Goal: Task Accomplishment & Management: Use online tool/utility

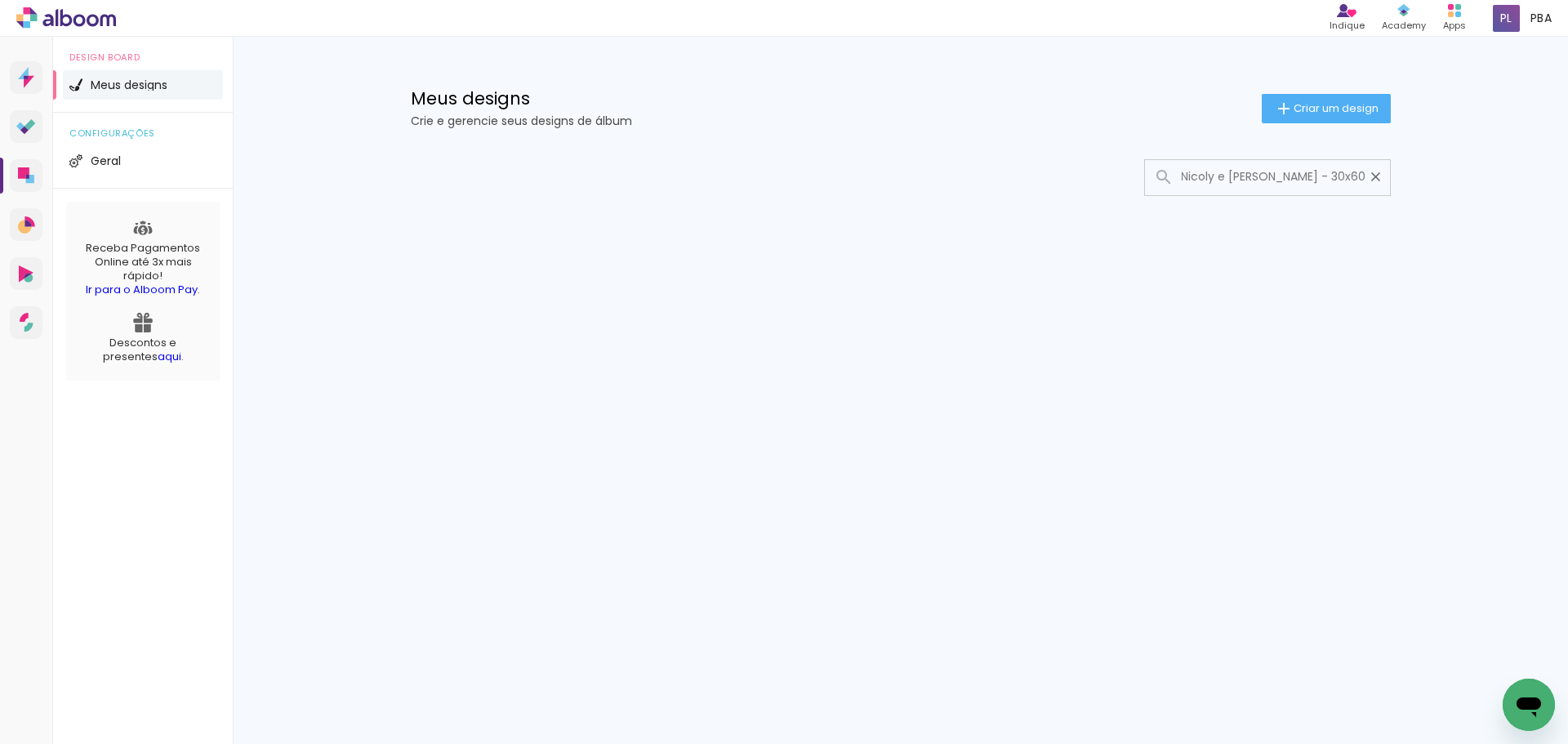
scroll to position [0, 7]
type input "Nicoly e [PERSON_NAME] - 30x60 - Cris Noivas"
type paper-input "Nicoly e [PERSON_NAME] - 30x60 - Cris Noivas"
click at [1377, 177] on iron-icon at bounding box center [1376, 177] width 16 height 16
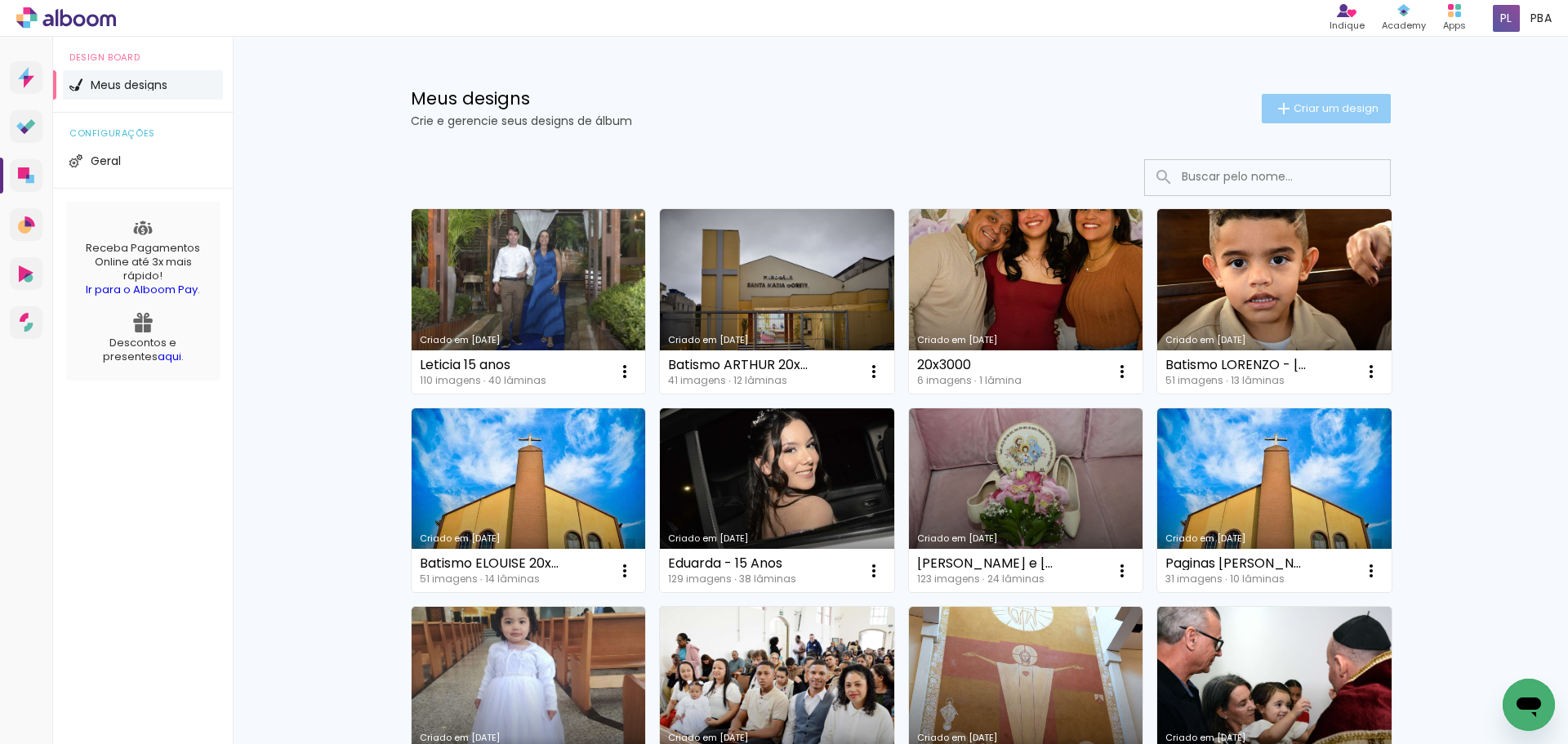
click at [1346, 105] on span "Criar um design" at bounding box center [1335, 108] width 85 height 11
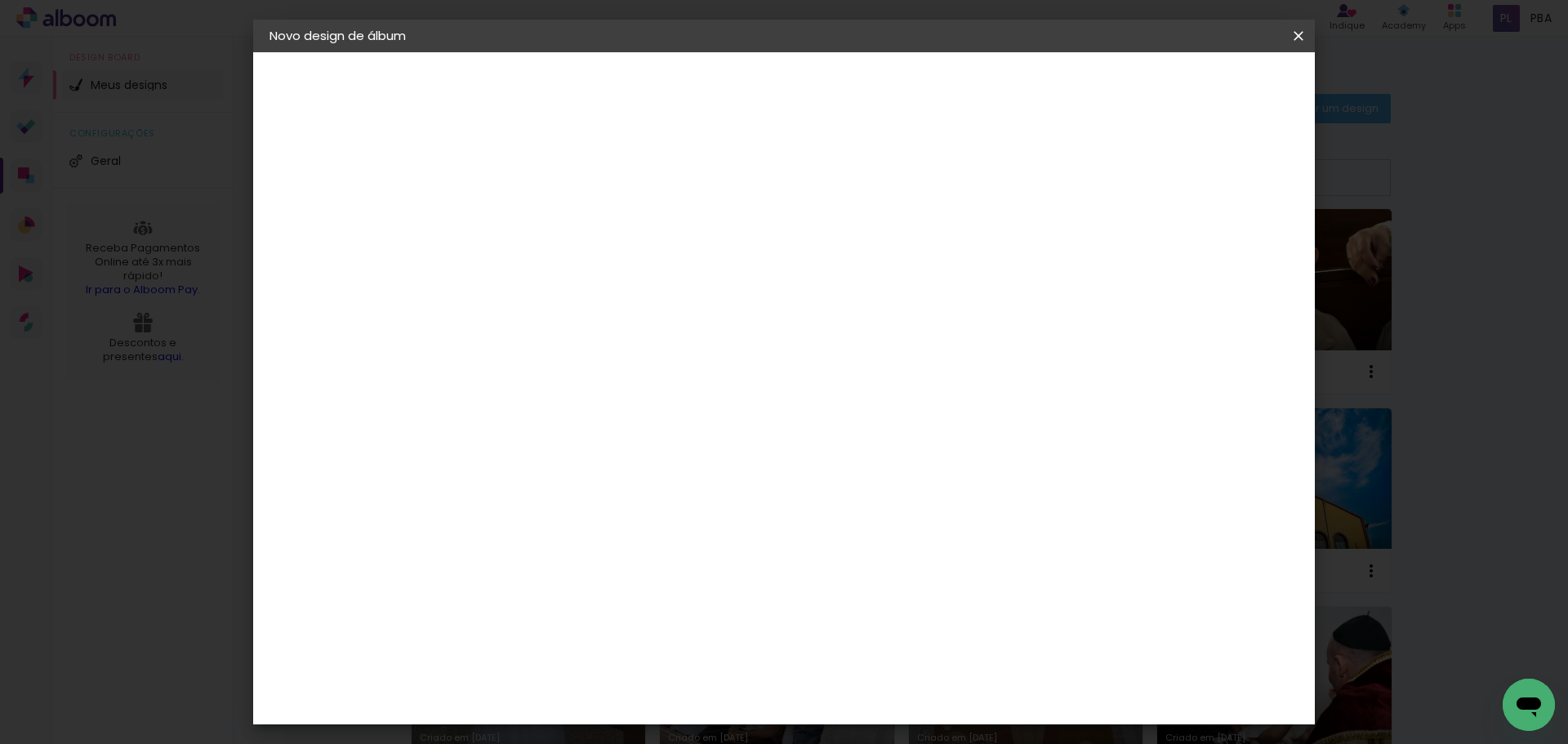
click at [537, 224] on input at bounding box center [537, 219] width 0 height 25
type input "Nicoly e [PERSON_NAME] 30x60 - Cris Noivas"
type paper-input "Nicoly e [PERSON_NAME] 30x60 - Cris Noivas"
click at [0, 0] on slot "Avançar" at bounding box center [0, 0] width 0 height 0
click at [0, 0] on slot "Tamanho Livre" at bounding box center [0, 0] width 0 height 0
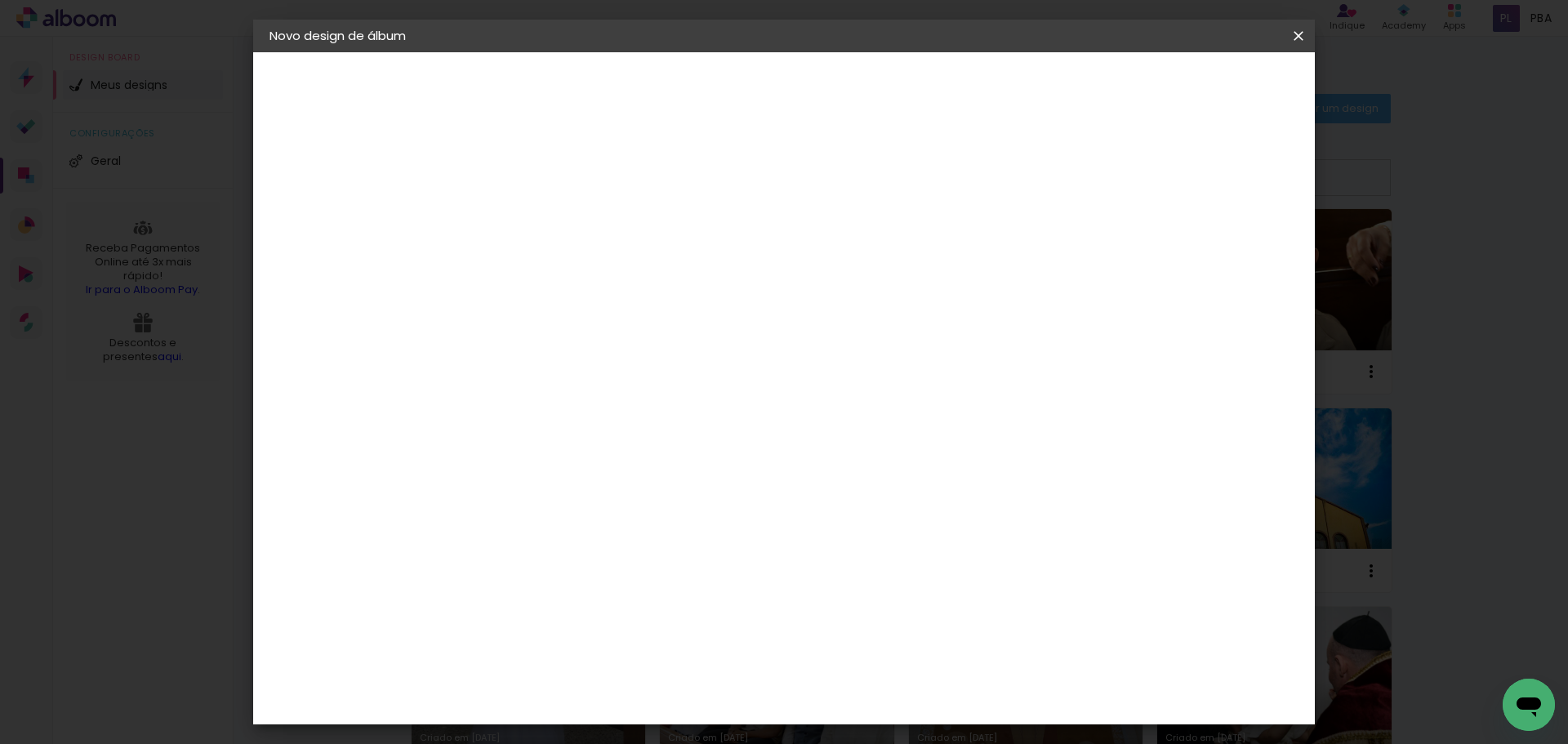
click at [0, 0] on slot "Avançar" at bounding box center [0, 0] width 0 height 0
click at [1196, 87] on span "Iniciar design" at bounding box center [1159, 86] width 74 height 11
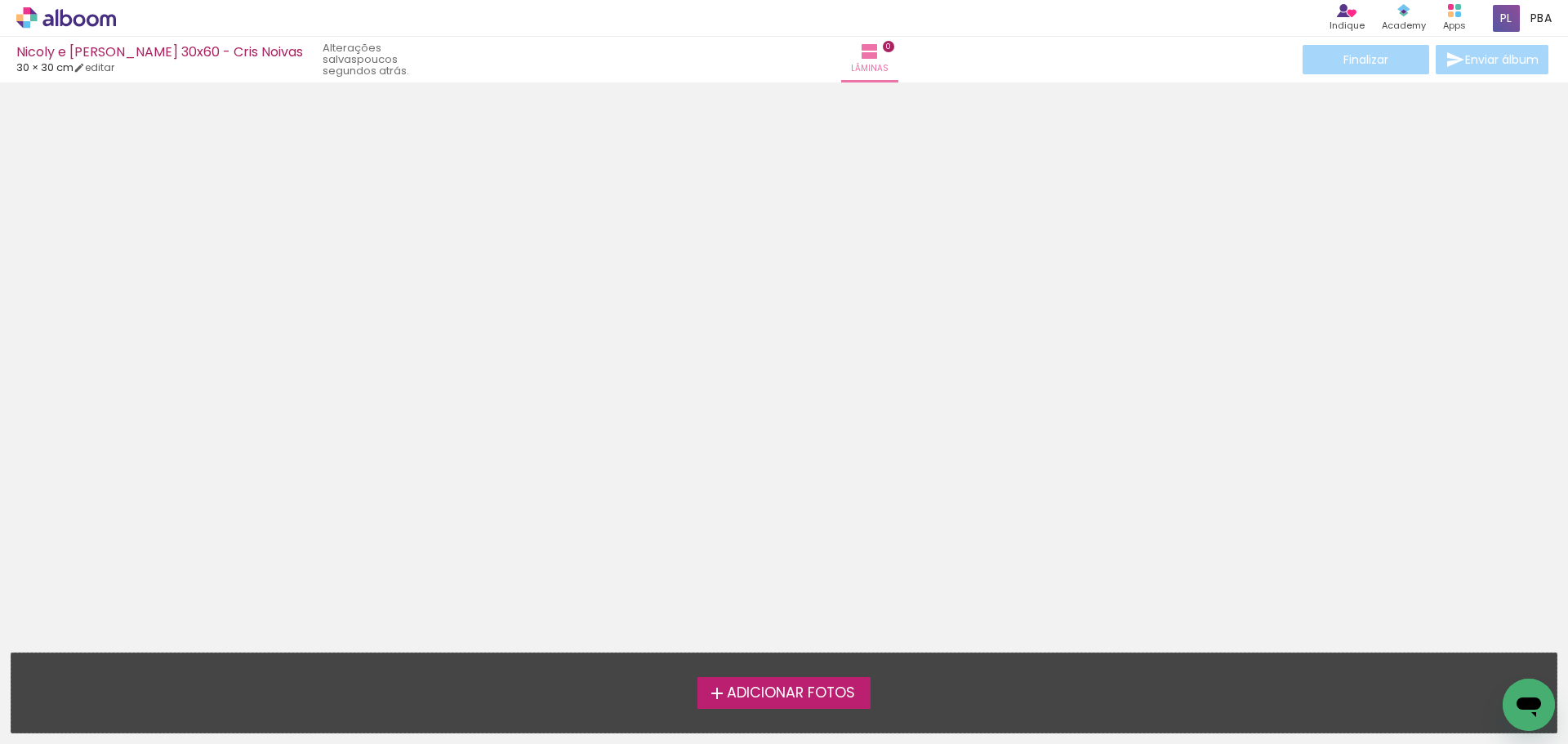
click at [838, 693] on span "Adicionar Fotos" at bounding box center [790, 693] width 128 height 15
click at [0, 0] on input "file" at bounding box center [0, 0] width 0 height 0
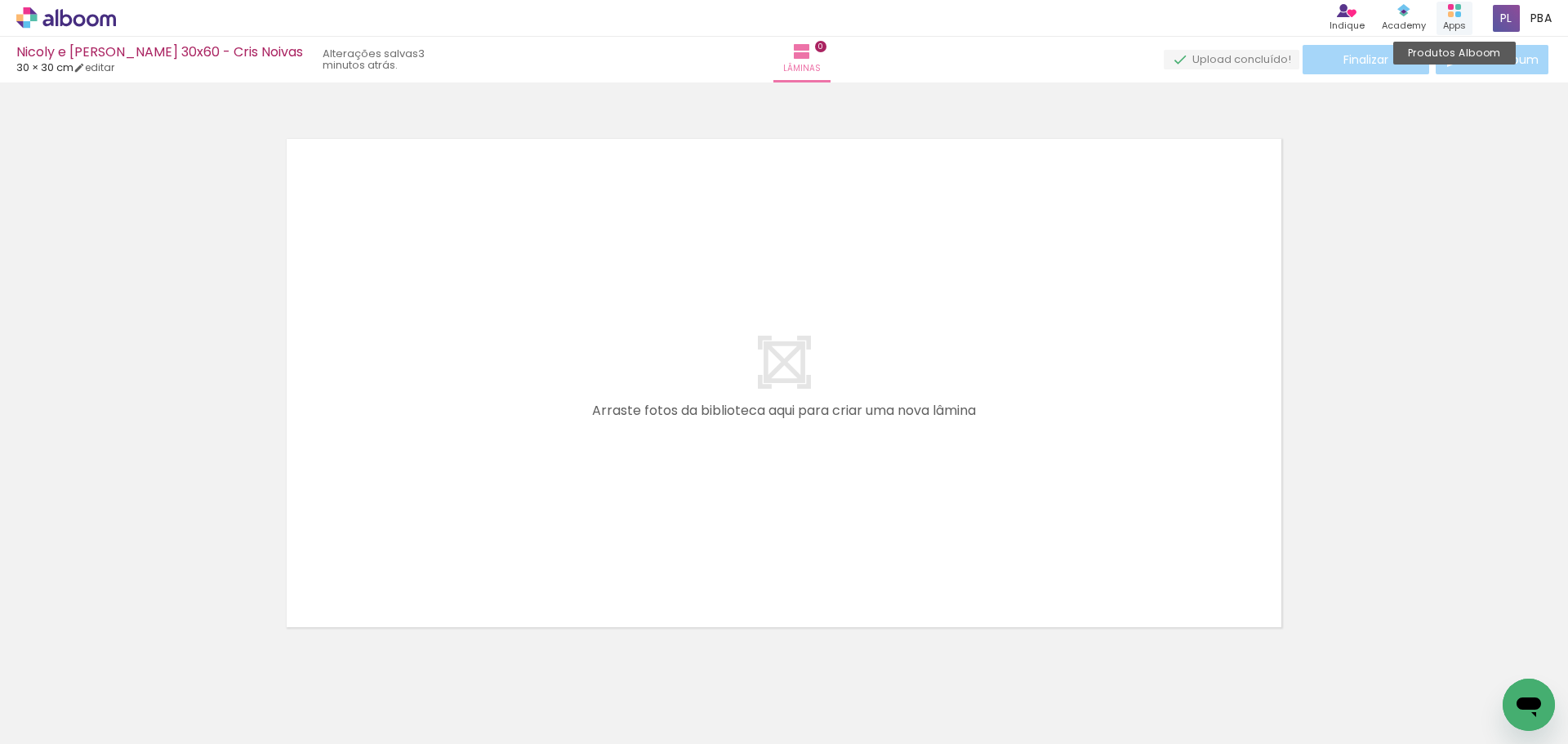
click at [1457, 25] on div "Apps" at bounding box center [1454, 26] width 23 height 14
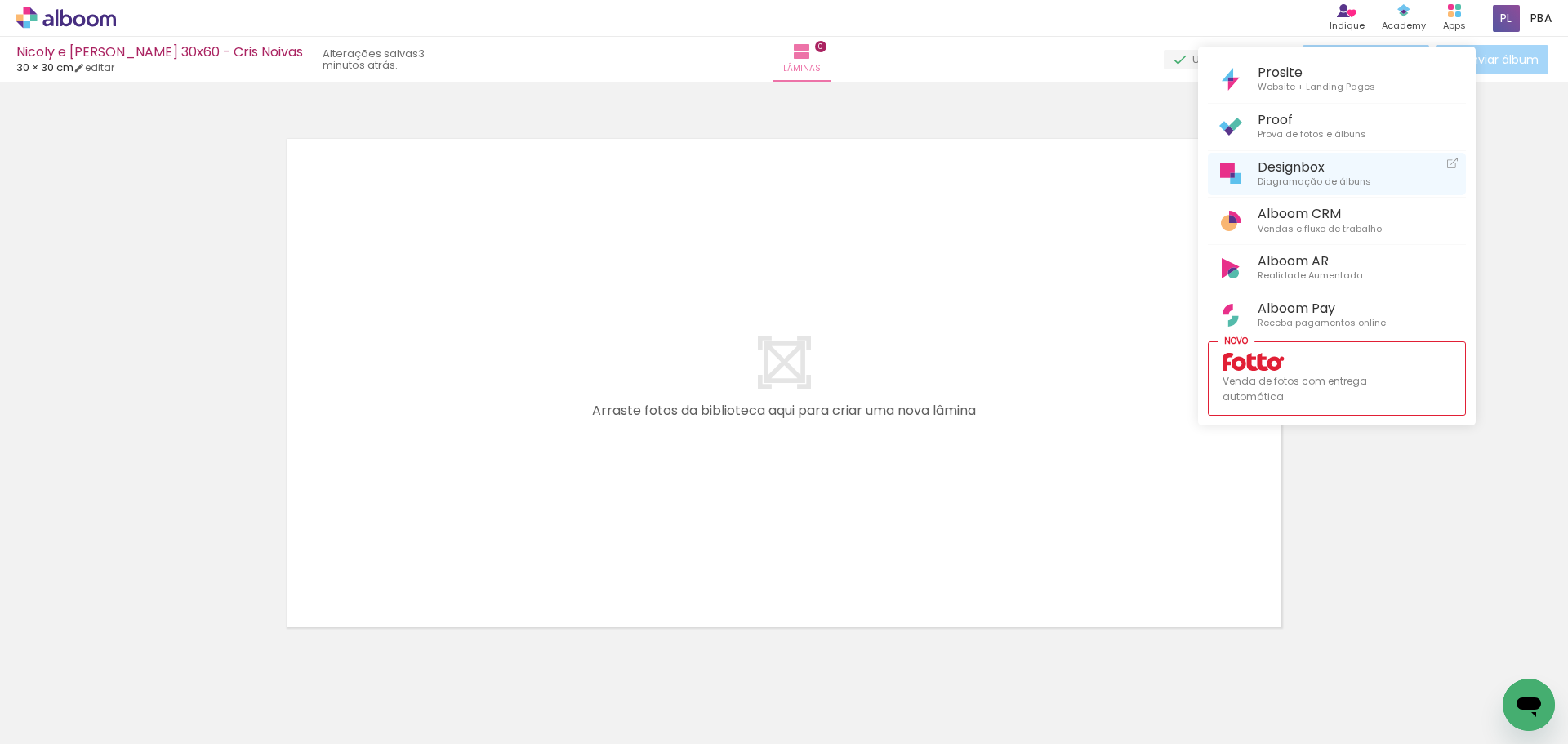
click at [1352, 167] on span "Designbox" at bounding box center [1314, 167] width 114 height 16
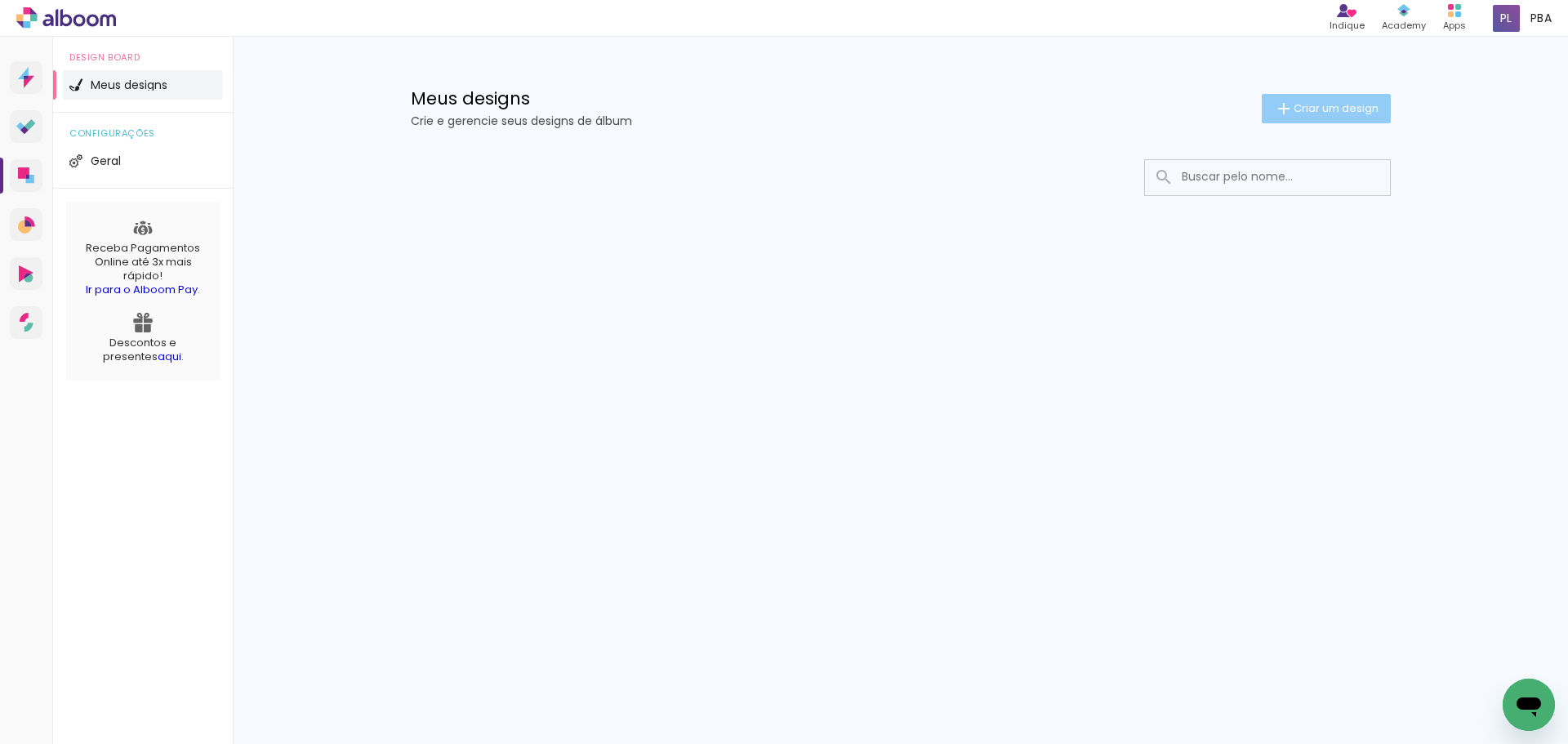
click at [1314, 107] on span "Criar um design" at bounding box center [1335, 108] width 85 height 11
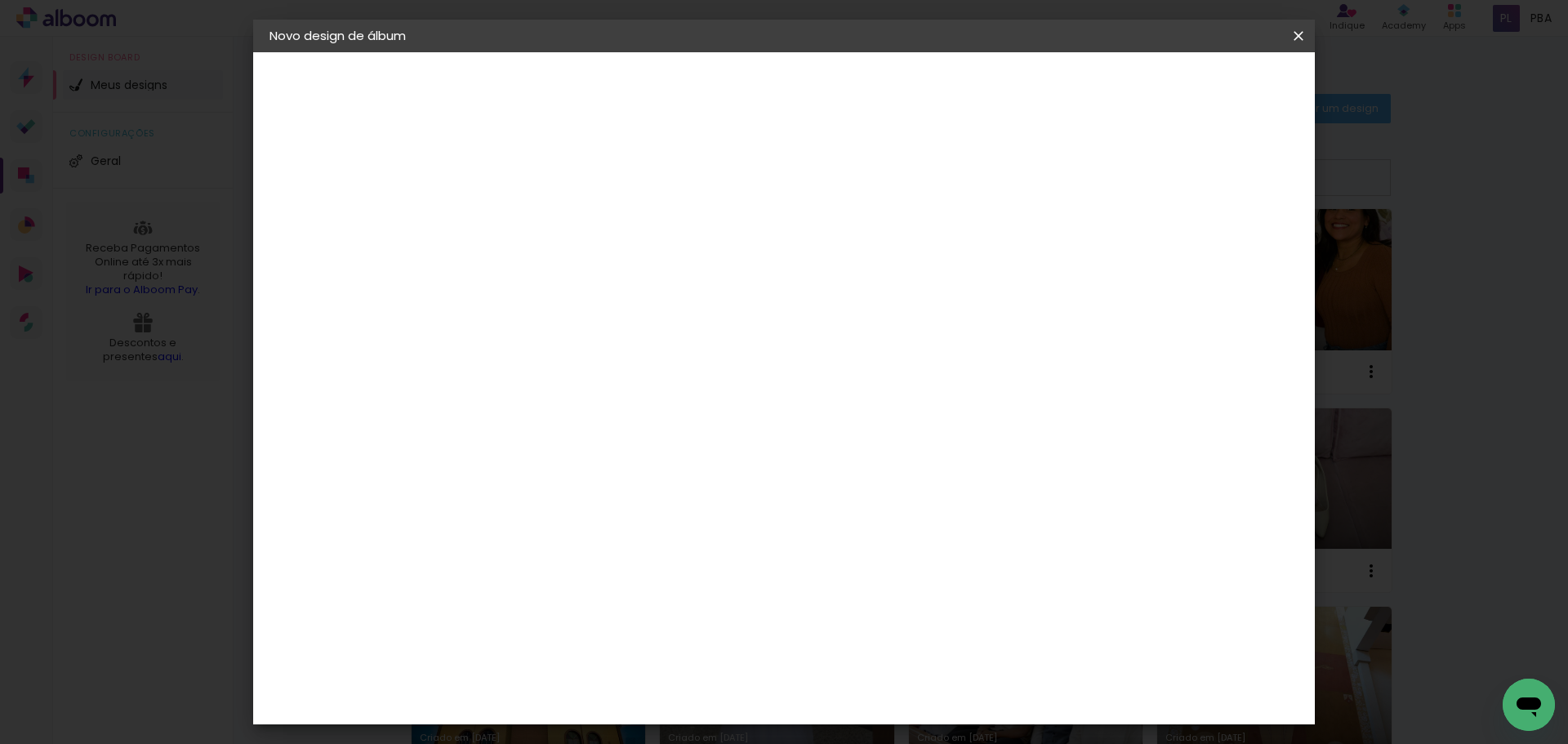
click at [537, 218] on input at bounding box center [537, 219] width 0 height 25
type input "Nalva e Adilson 20x40"
type paper-input "Nalva e Adilson 20x40"
click at [0, 0] on slot "Avançar" at bounding box center [0, 0] width 0 height 0
click at [0, 0] on slot "Tamanho Livre" at bounding box center [0, 0] width 0 height 0
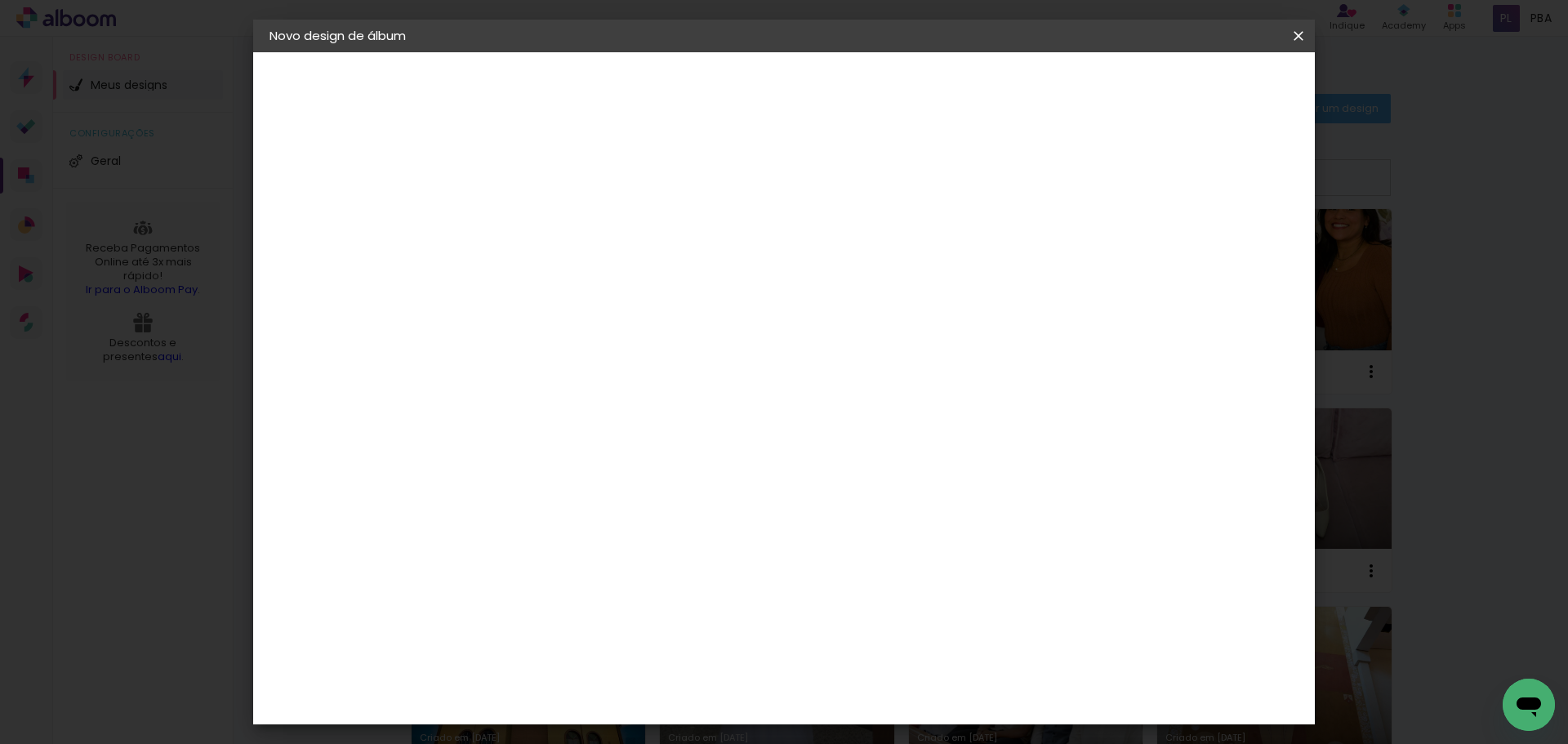
click at [0, 0] on slot "Avançar" at bounding box center [0, 0] width 0 height 0
click at [886, 680] on input "60" at bounding box center [874, 681] width 42 height 25
type input "40"
type paper-input "40"
click at [493, 542] on input "30" at bounding box center [485, 544] width 42 height 25
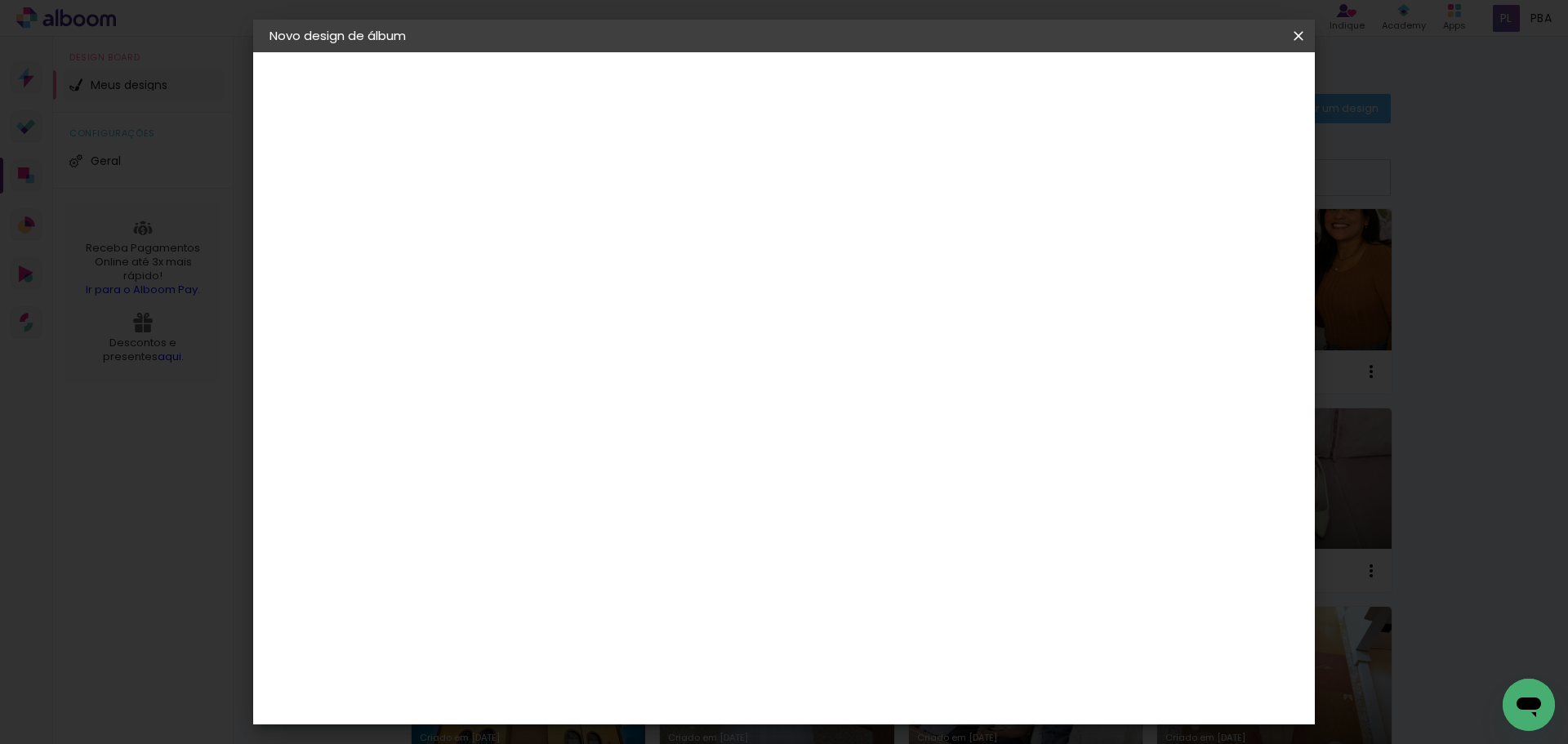
type input "20"
type paper-input "20"
click at [1196, 82] on span "Iniciar design" at bounding box center [1159, 86] width 74 height 11
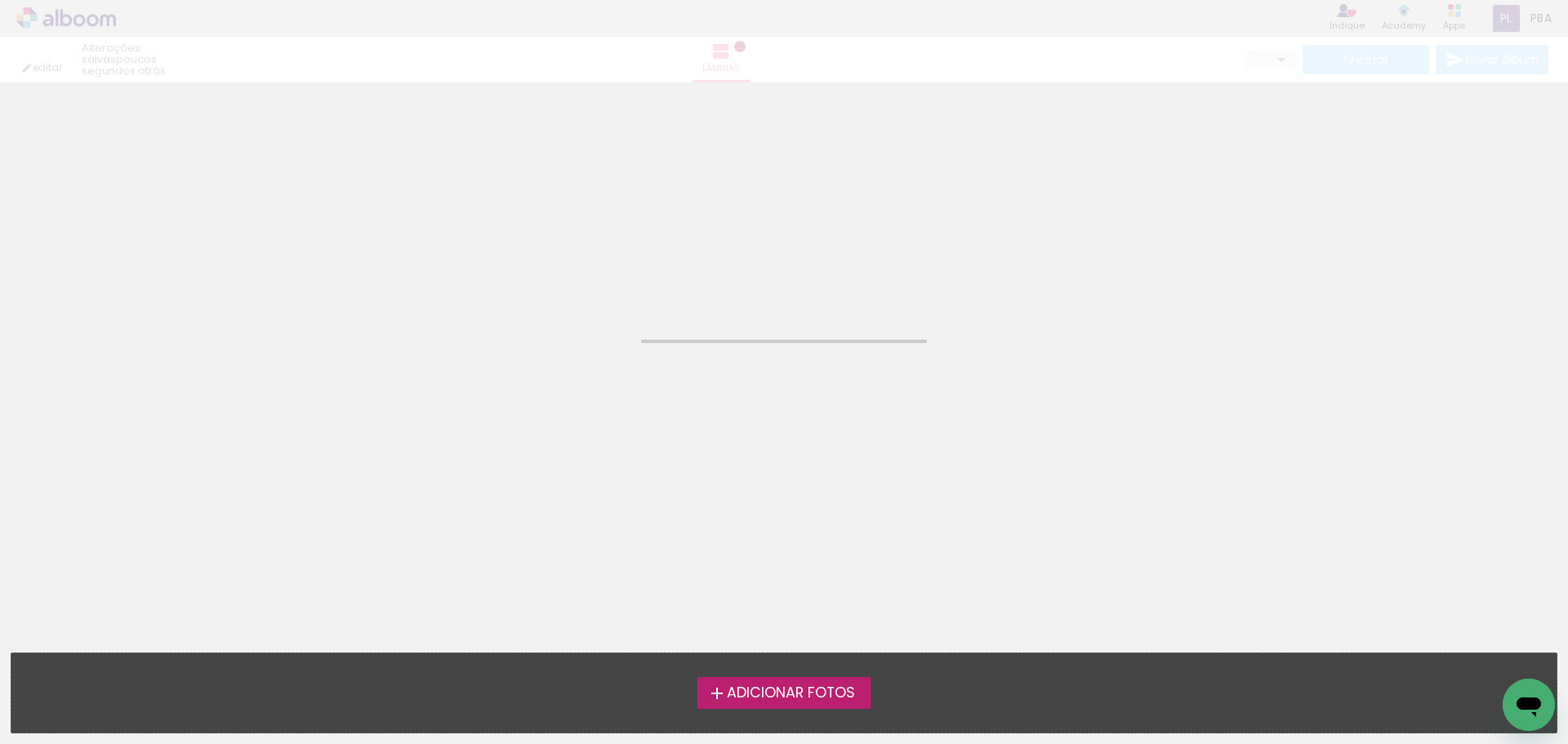
click at [827, 689] on span "Adicionar Fotos" at bounding box center [790, 693] width 128 height 15
click at [0, 0] on input "file" at bounding box center [0, 0] width 0 height 0
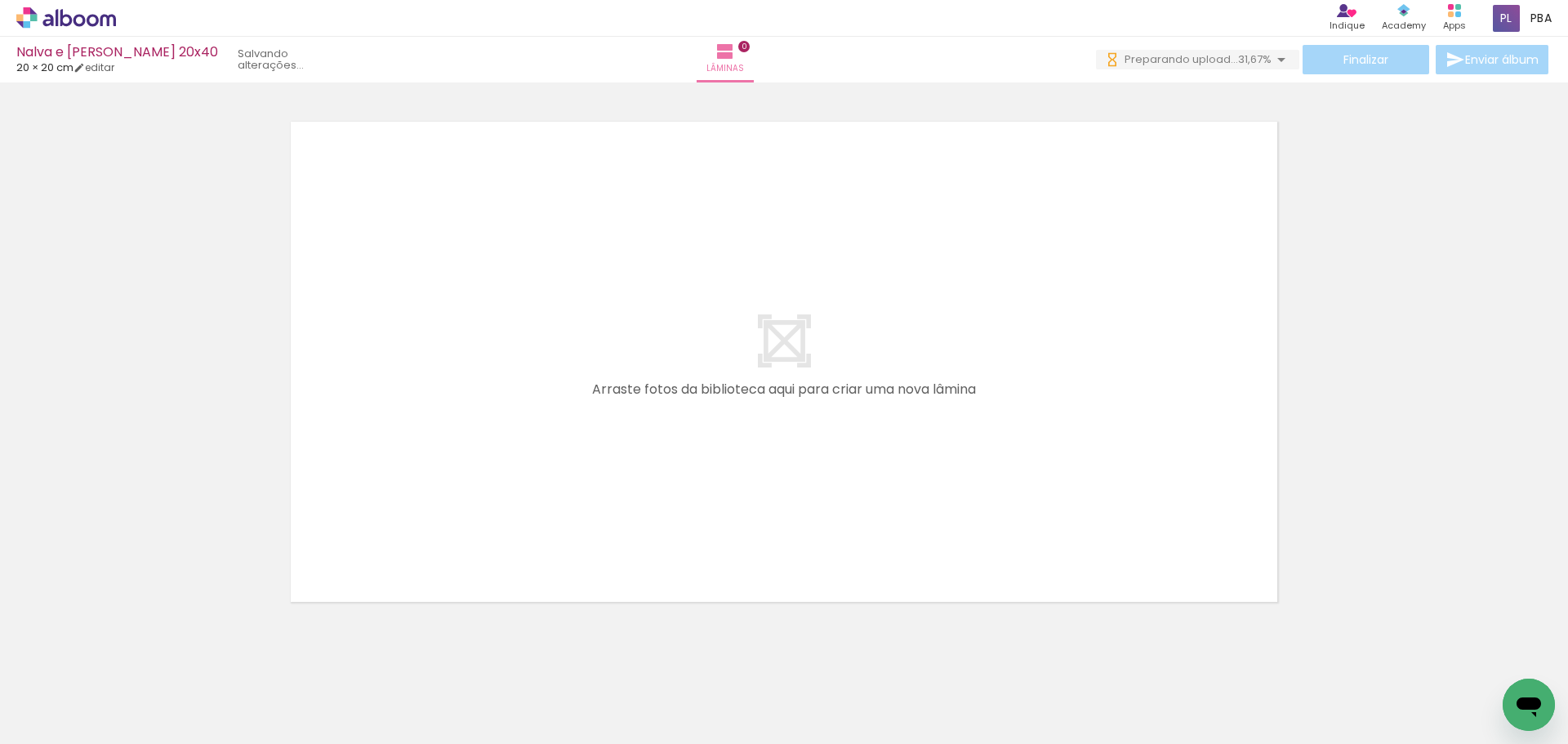
drag, startPoint x: 1230, startPoint y: 730, endPoint x: 1303, endPoint y: 744, distance: 74.3
click at [1303, 744] on html "link( href="../../bower_components/polymer/polymer.html" rel="import" ) picture…" at bounding box center [784, 372] width 1568 height 744
